Goal: Navigation & Orientation: Understand site structure

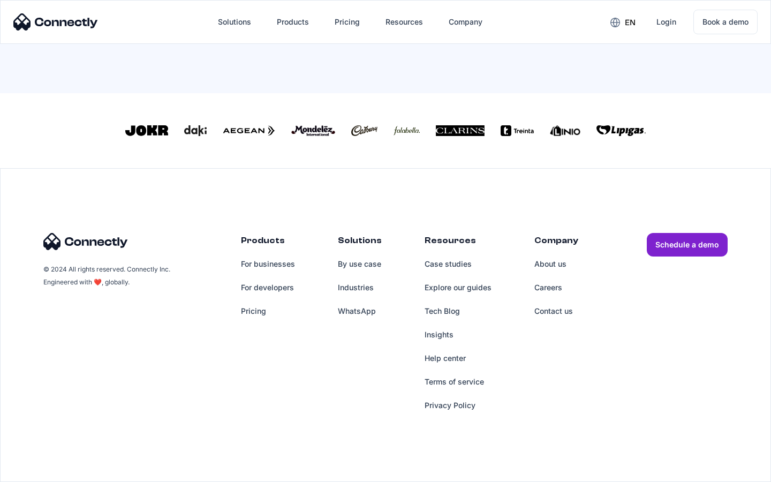
scroll to position [460, 0]
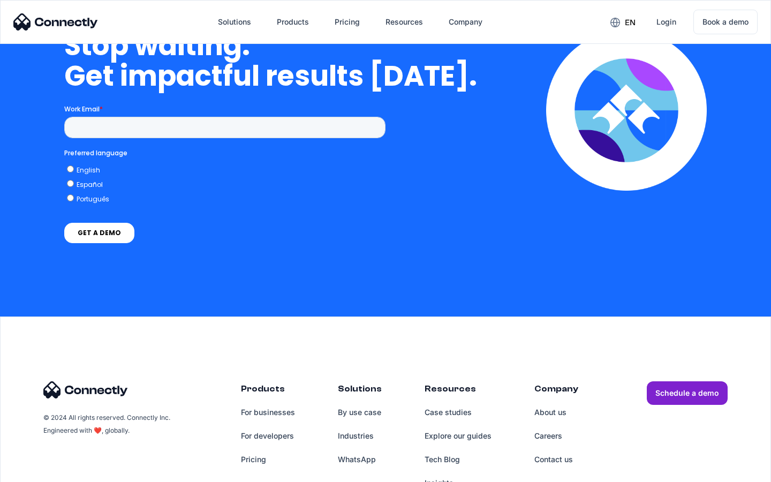
scroll to position [4404, 0]
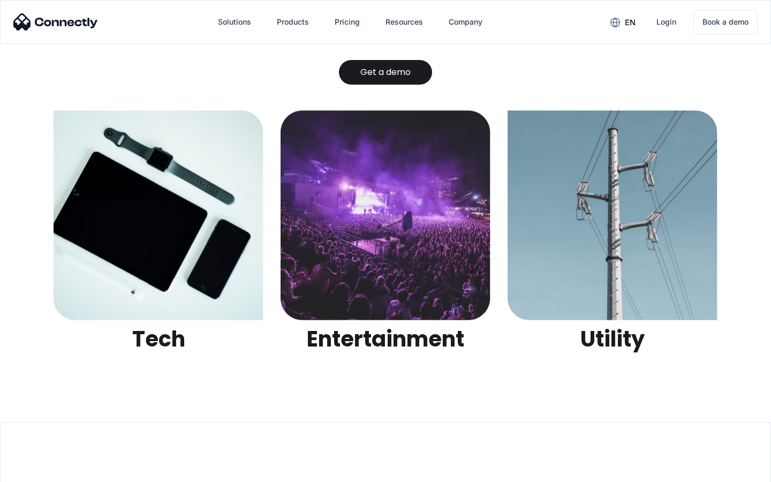
scroll to position [3378, 0]
